Goal: Task Accomplishment & Management: Manage account settings

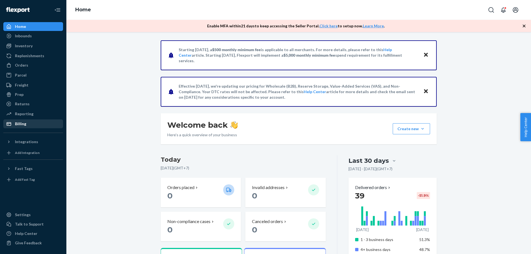
click at [23, 126] on div "Billing" at bounding box center [20, 124] width 11 height 6
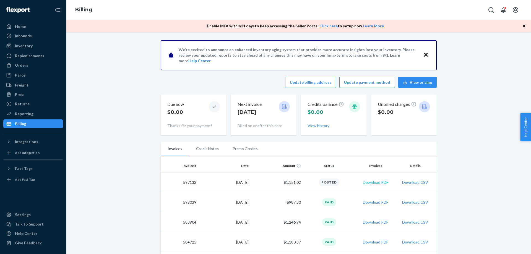
click at [368, 183] on button "Download PDF" at bounding box center [375, 183] width 25 height 6
click at [408, 183] on button "Download CSV" at bounding box center [415, 183] width 26 height 6
click at [516, 11] on icon "Open account menu" at bounding box center [515, 10] width 7 height 7
click at [377, 17] on div "Log out" at bounding box center [369, 14] width 13 height 6
